Goal: Browse casually

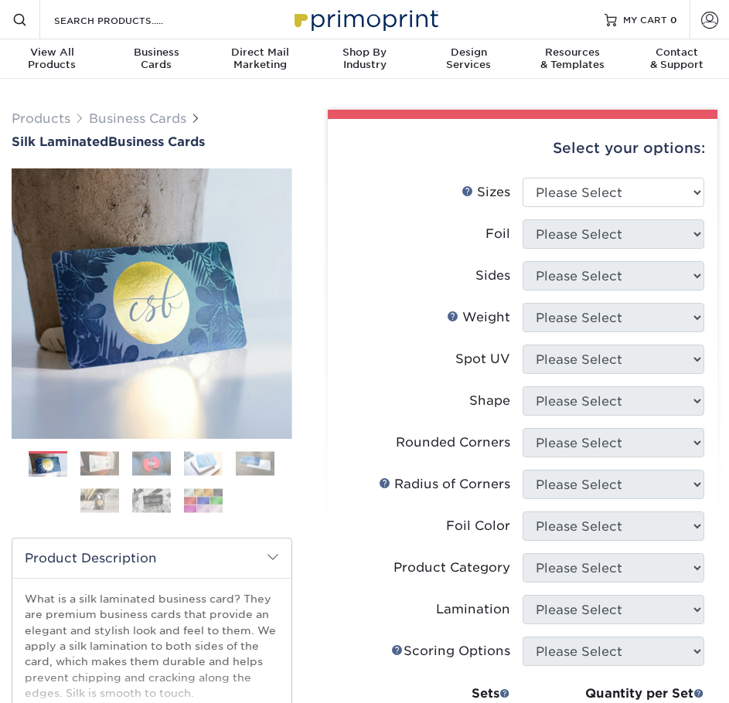
click at [212, 499] on img at bounding box center [203, 501] width 39 height 24
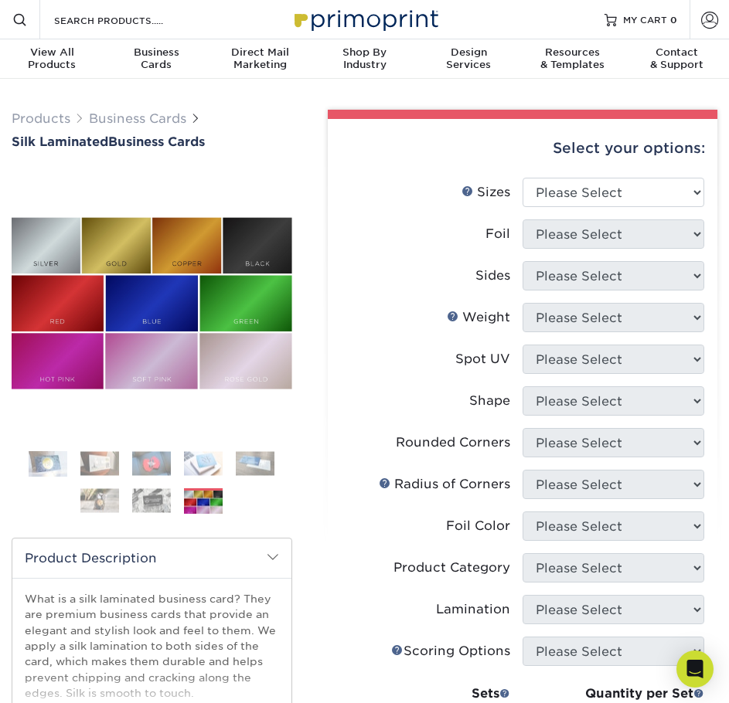
click at [156, 505] on img at bounding box center [151, 501] width 39 height 24
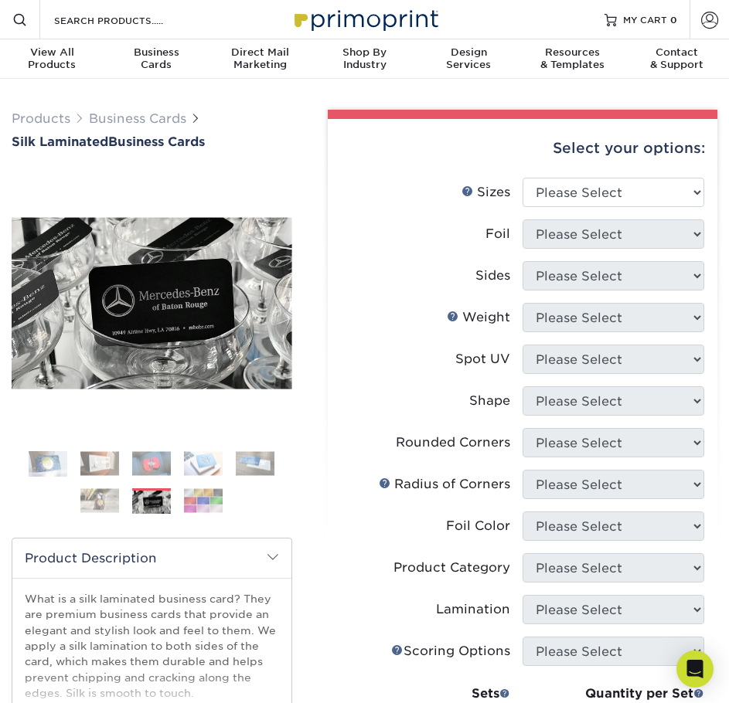
click at [205, 462] on img at bounding box center [203, 464] width 39 height 24
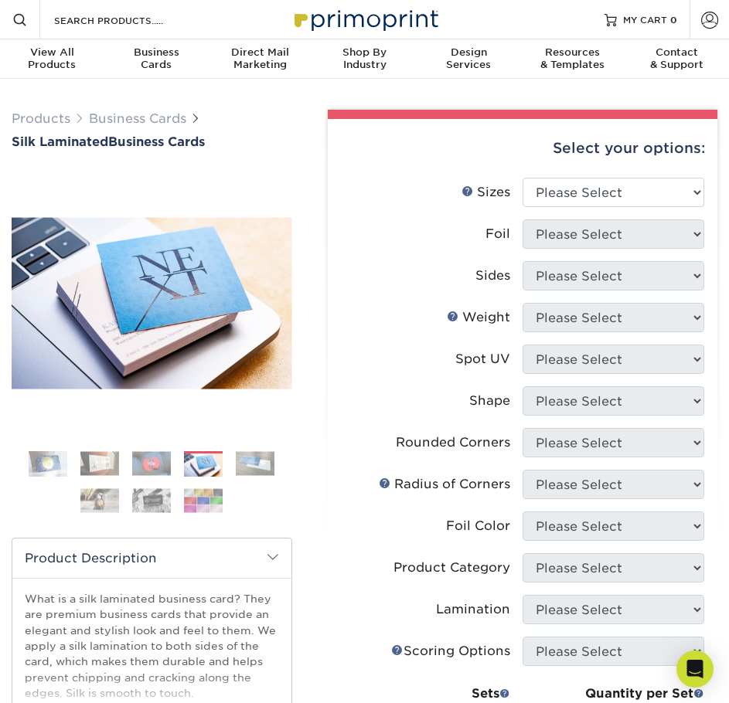
click at [260, 460] on img at bounding box center [255, 464] width 39 height 24
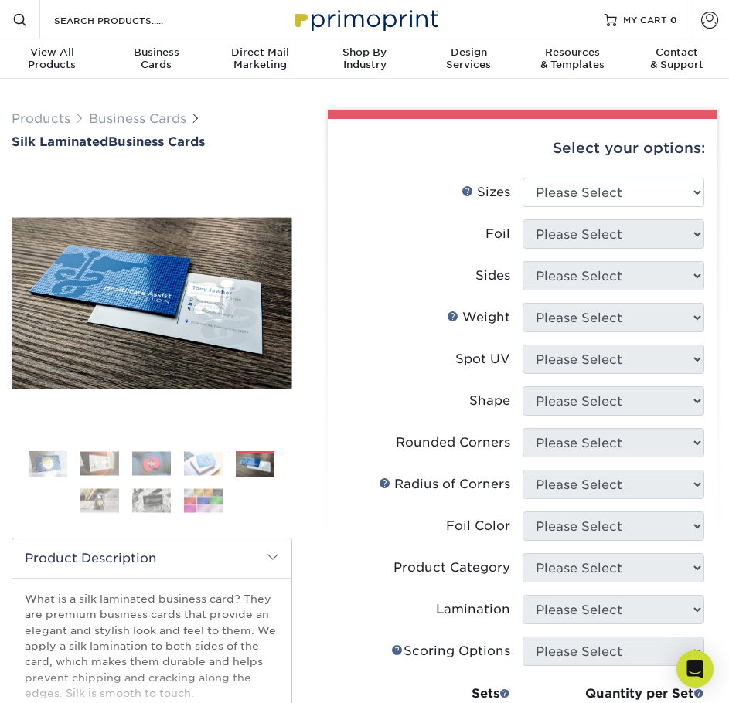
click at [162, 463] on img at bounding box center [151, 464] width 39 height 24
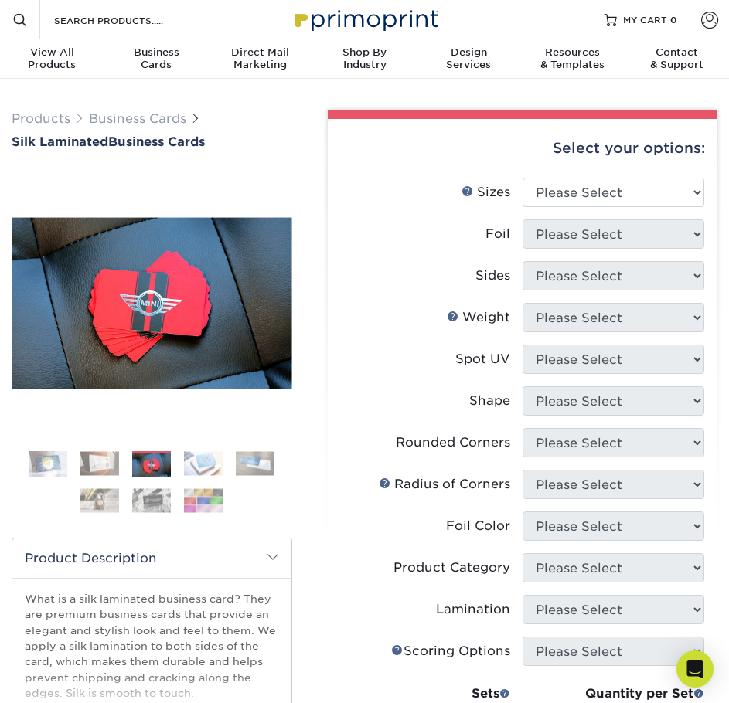
click at [98, 467] on img at bounding box center [99, 464] width 39 height 24
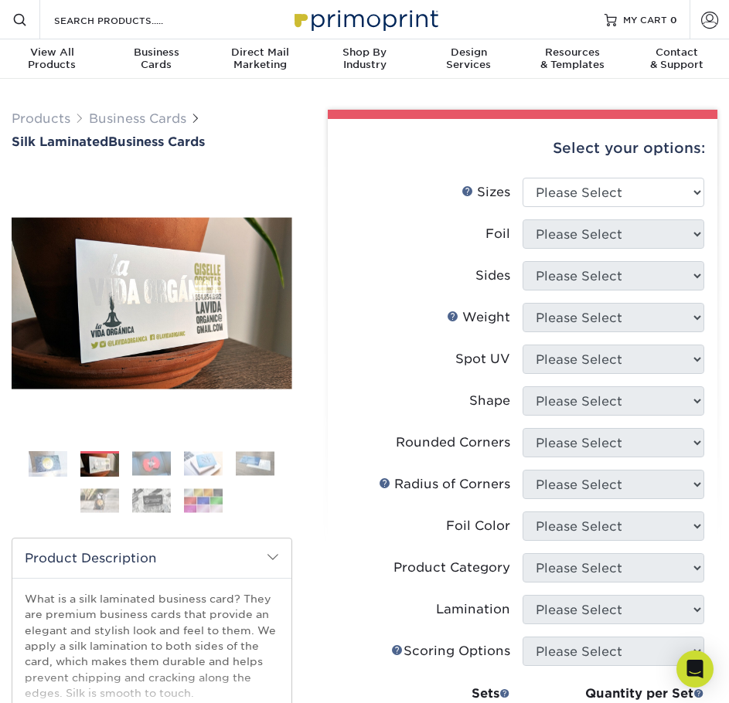
click at [53, 464] on img at bounding box center [48, 463] width 39 height 39
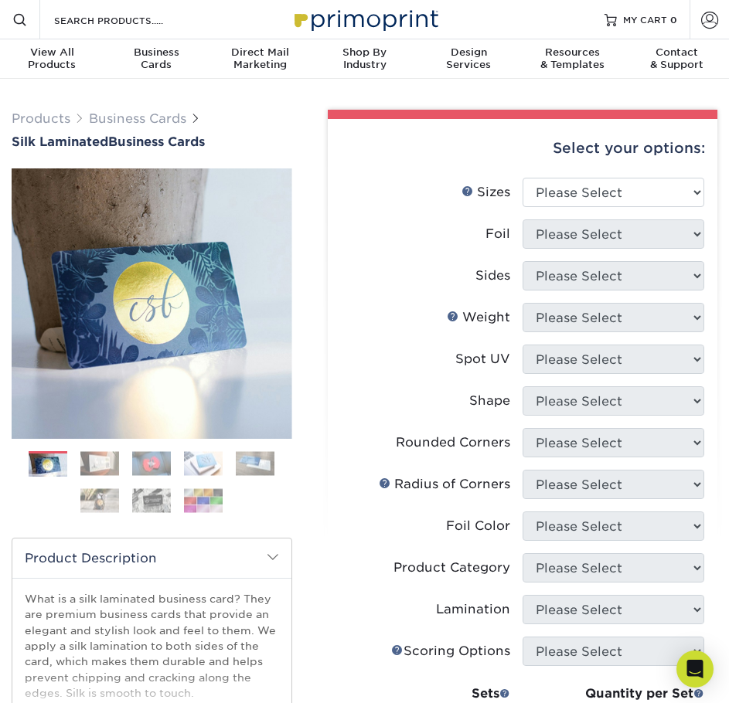
click at [95, 499] on img at bounding box center [99, 501] width 39 height 24
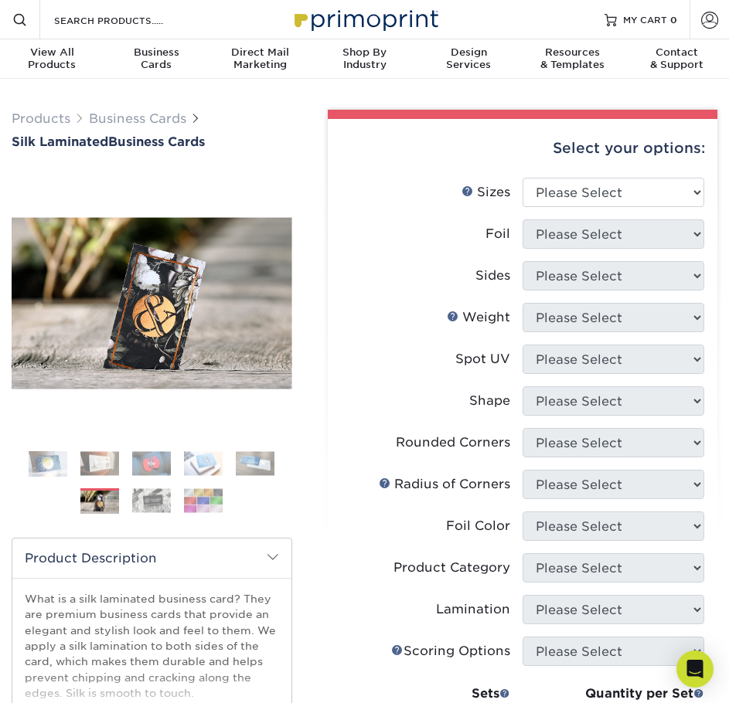
click at [155, 500] on img at bounding box center [151, 501] width 39 height 24
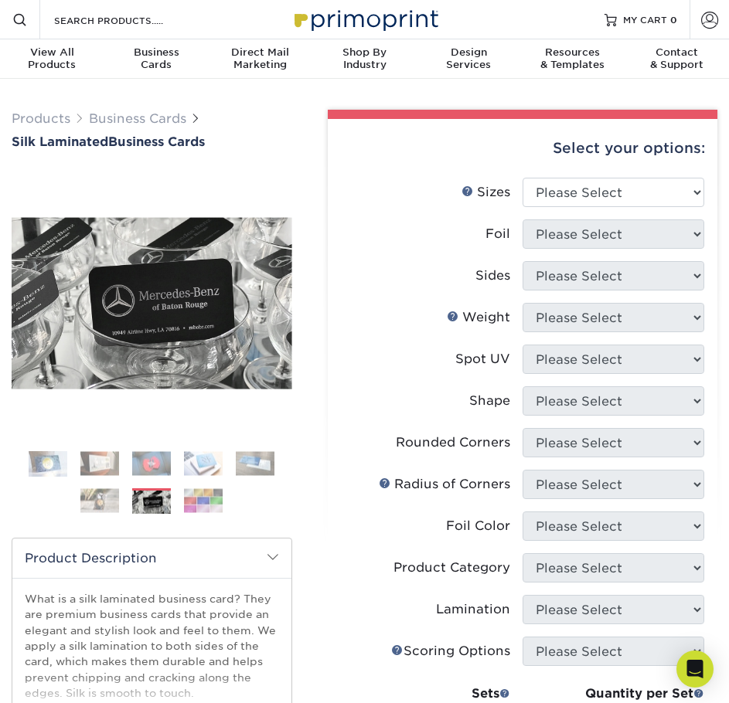
click at [224, 497] on ol at bounding box center [152, 488] width 280 height 74
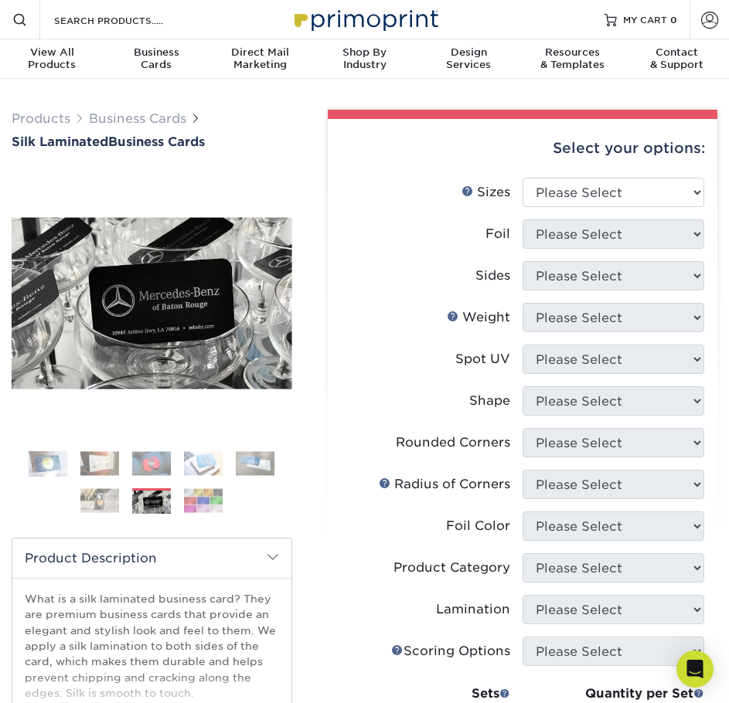
click at [216, 500] on img at bounding box center [203, 501] width 39 height 24
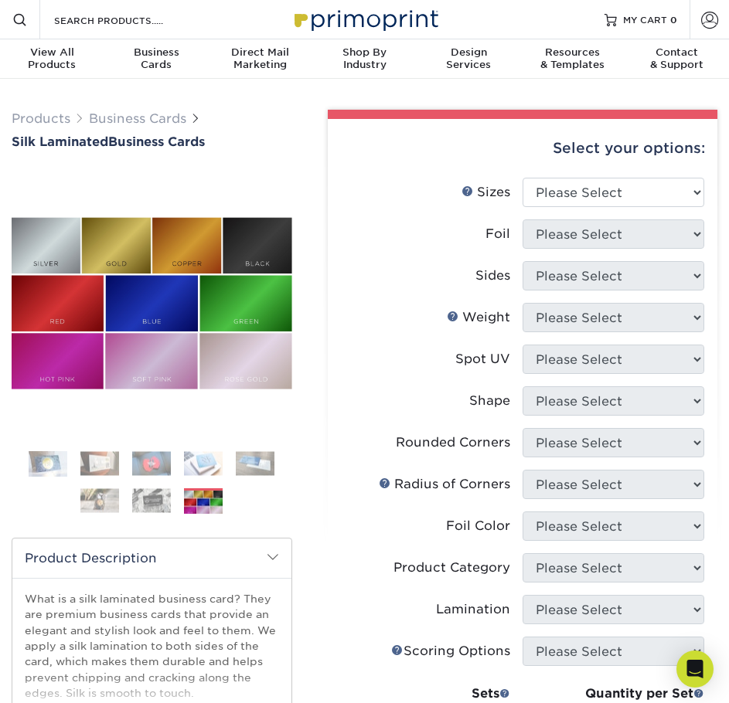
click at [215, 467] on img at bounding box center [203, 464] width 39 height 24
